Goal: Information Seeking & Learning: Learn about a topic

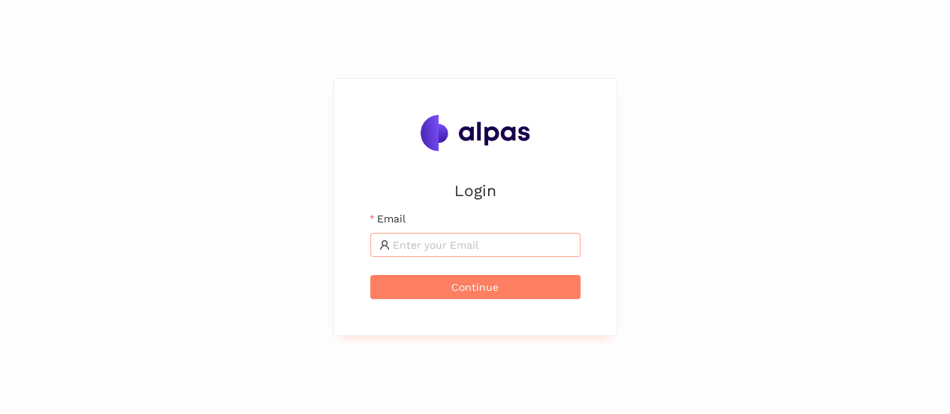
click at [544, 237] on input "Email" at bounding box center [482, 245] width 179 height 17
type input "[EMAIL_ADDRESS][DOMAIN_NAME]"
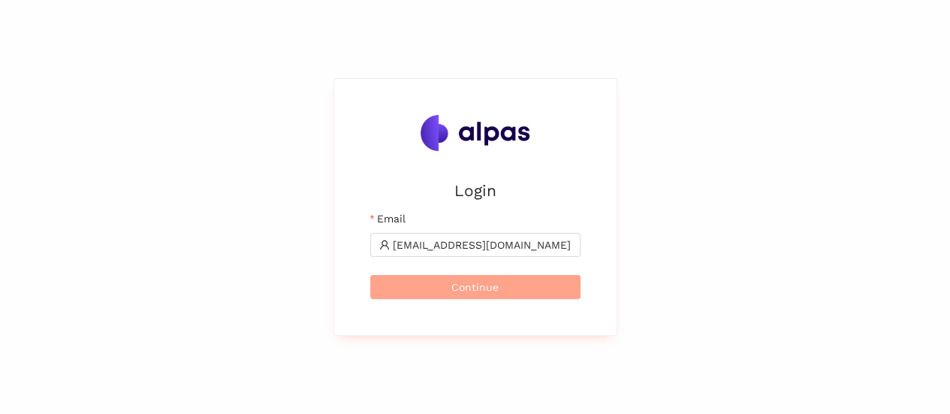
click at [496, 286] on span "Continue" at bounding box center [475, 287] width 47 height 17
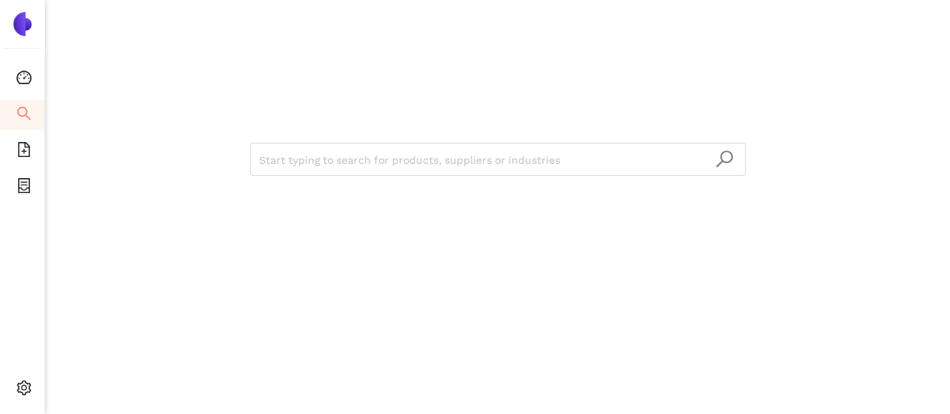
click at [352, 156] on input "search" at bounding box center [498, 159] width 478 height 33
paste input "[US_STATE] Instruments Inc."
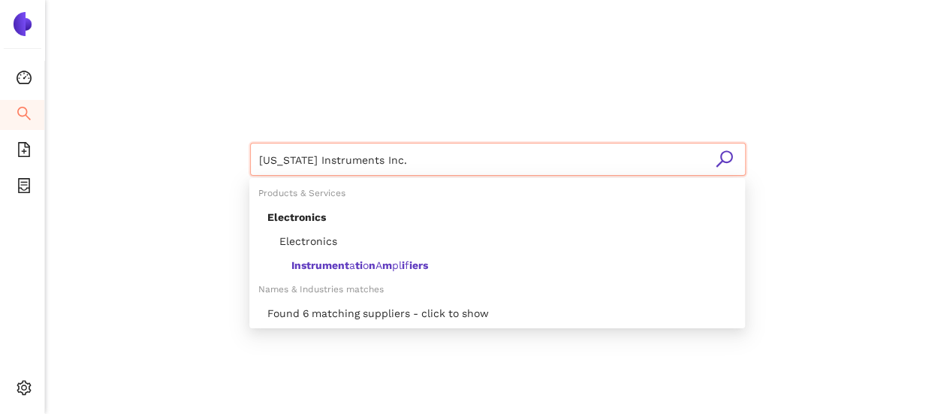
type input "[US_STATE] Instruments Inc."
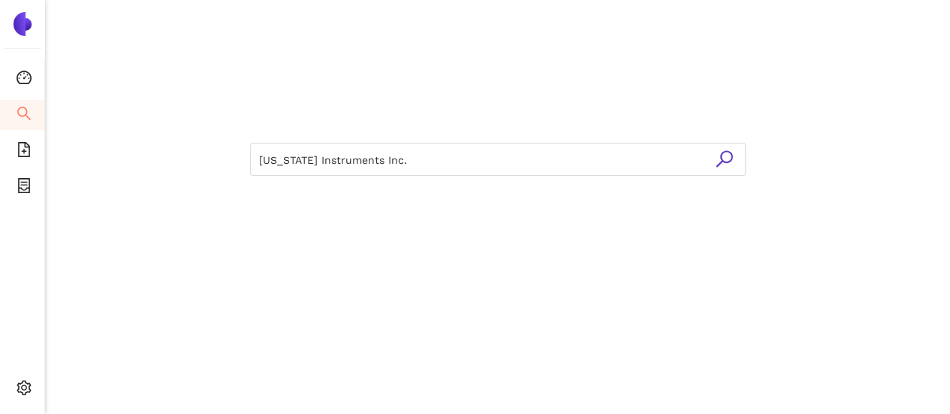
click at [720, 158] on icon "search" at bounding box center [724, 158] width 17 height 17
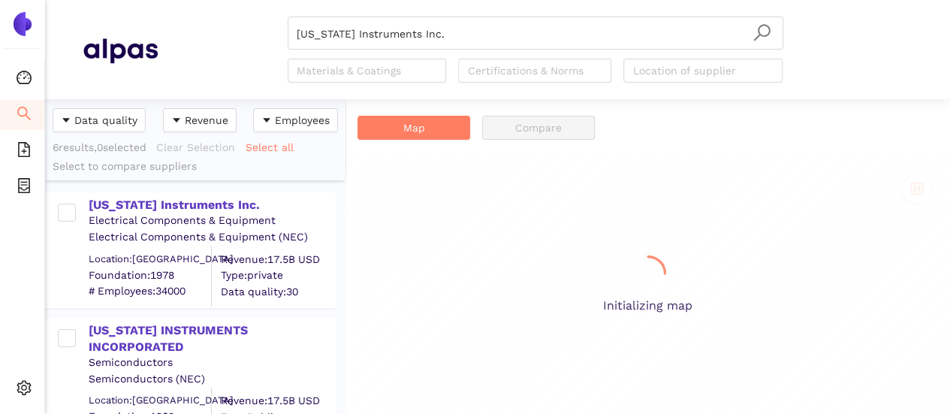
scroll to position [304, 288]
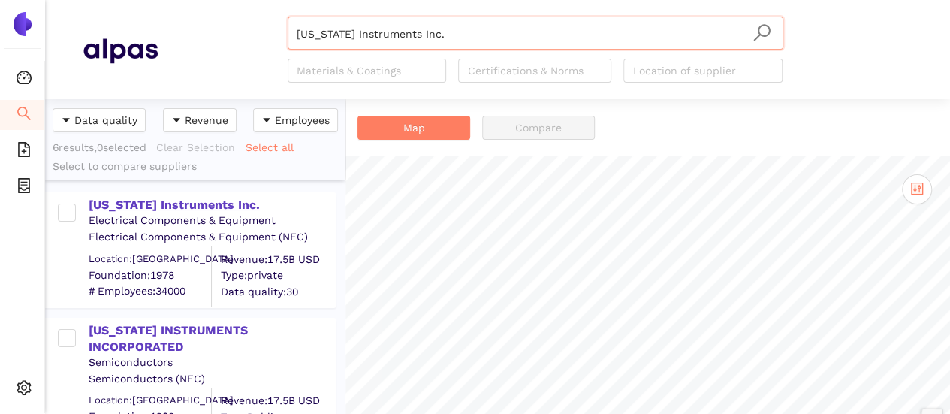
click at [189, 201] on div "Texas Instruments Inc." at bounding box center [212, 205] width 246 height 17
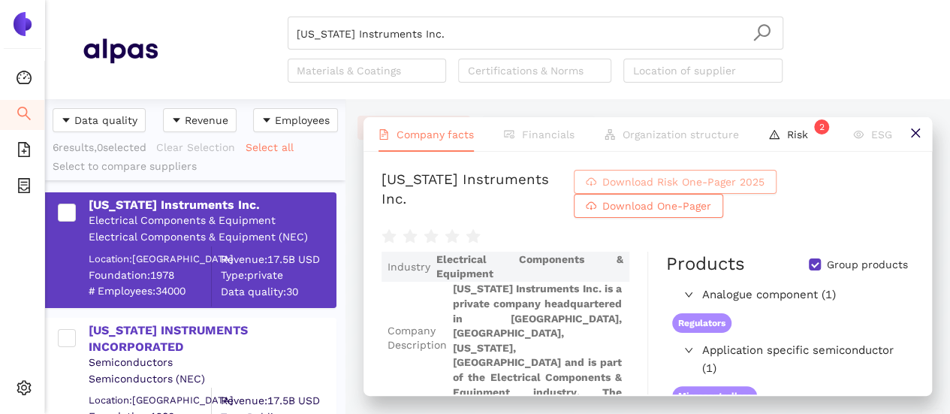
click at [634, 187] on button "Download Risk One-Pager 2025" at bounding box center [675, 182] width 203 height 24
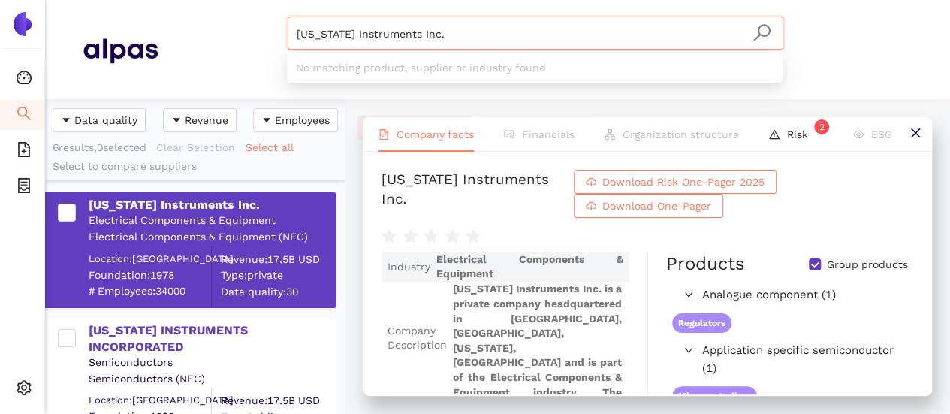
drag, startPoint x: 295, startPoint y: 20, endPoint x: 121, endPoint y: -7, distance: 176.4
click at [121, 0] on html "Dashboard Search eSourcing Templates eSourcing Projects Settings Texas Instrume…" at bounding box center [475, 207] width 950 height 414
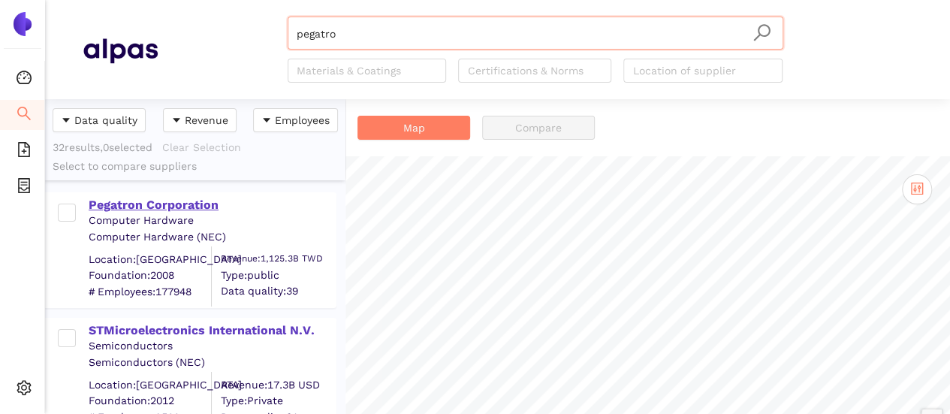
type input "pegatro"
click at [173, 202] on div "Pegatron Corporation" at bounding box center [212, 205] width 246 height 17
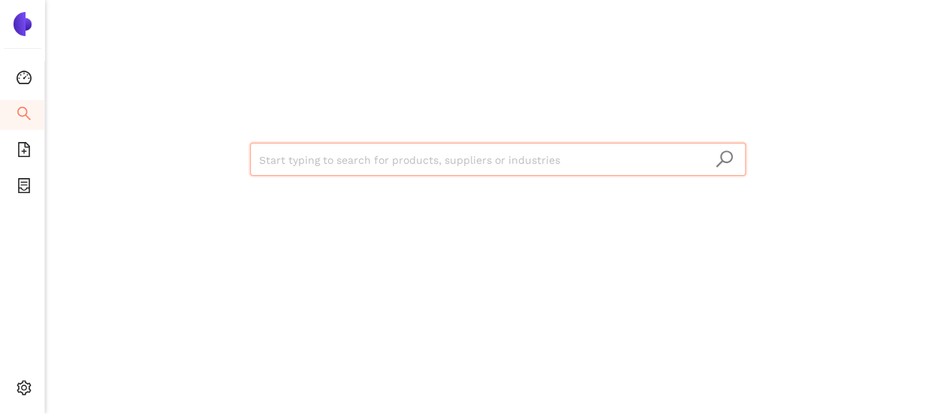
click at [385, 151] on input "search" at bounding box center [498, 159] width 478 height 33
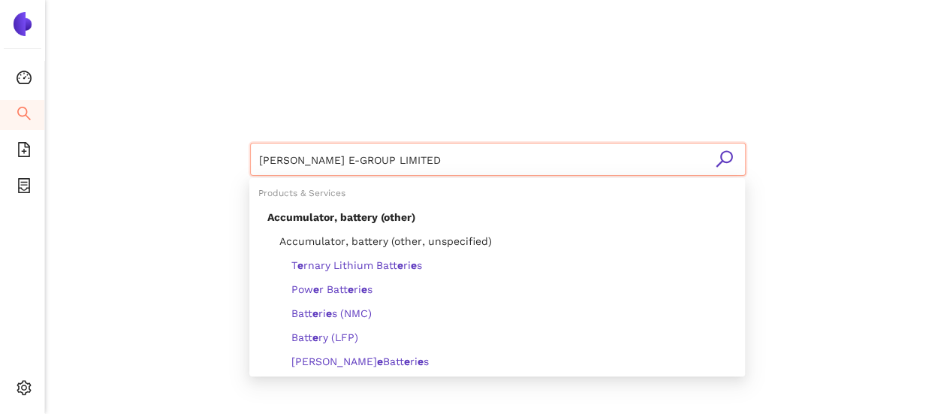
click at [734, 160] on input "OSWELL E-GROUP LIMITED" at bounding box center [498, 159] width 478 height 33
type input "OSWELL E-GROUP LIMITED"
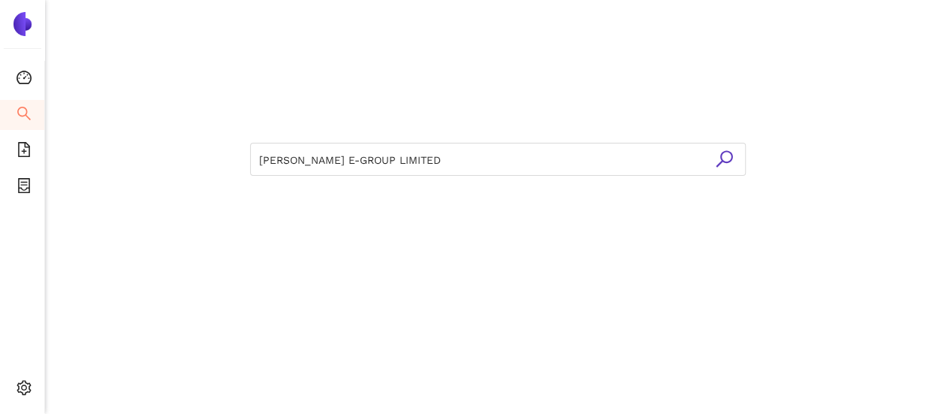
click at [729, 160] on icon "search" at bounding box center [724, 158] width 17 height 17
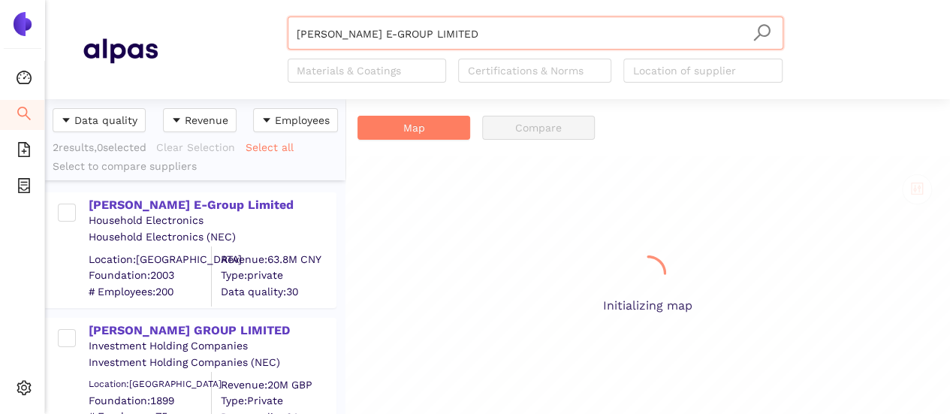
scroll to position [304, 288]
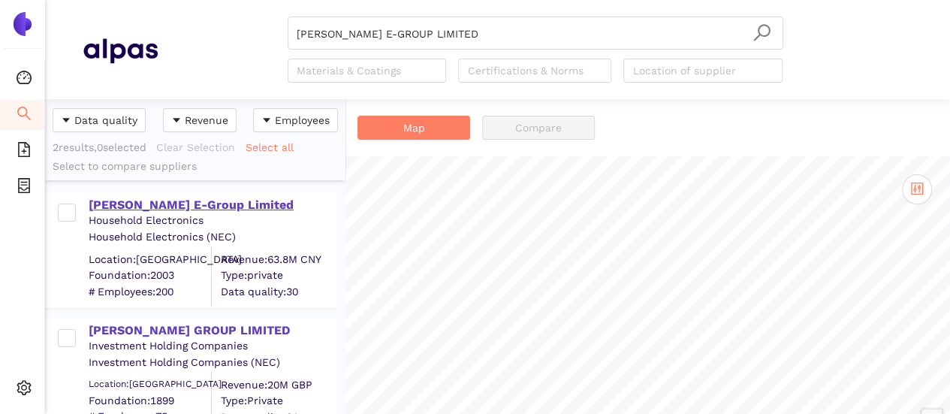
click at [197, 204] on div "Oswell E-Group Limited" at bounding box center [212, 205] width 246 height 17
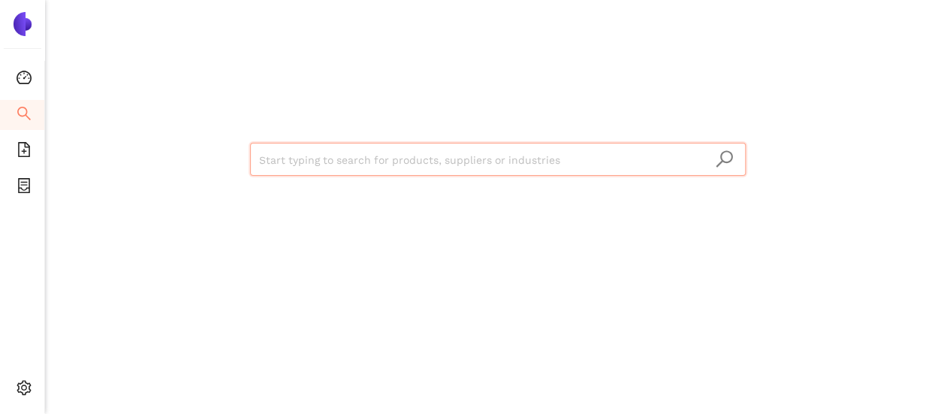
click at [275, 154] on input "search" at bounding box center [498, 159] width 478 height 33
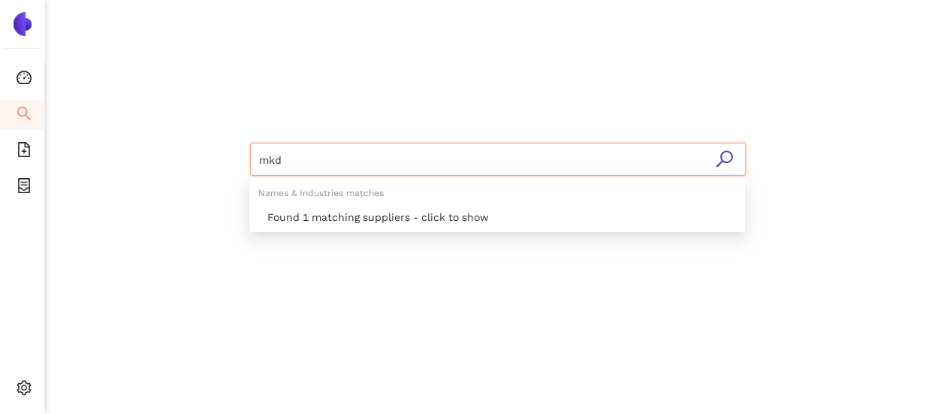
type input "mkd"
click at [726, 158] on icon "search" at bounding box center [724, 159] width 19 height 19
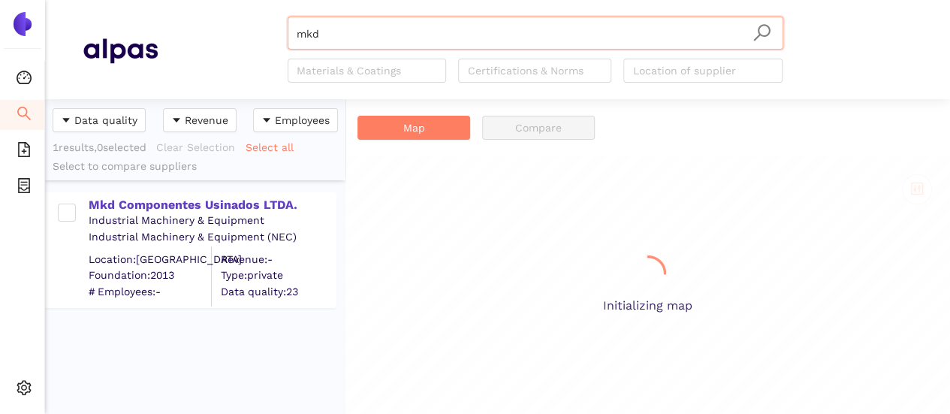
scroll to position [304, 288]
click at [192, 199] on div "Mkd Componentes Usinados LTDA." at bounding box center [212, 205] width 246 height 17
